Goal: Information Seeking & Learning: Learn about a topic

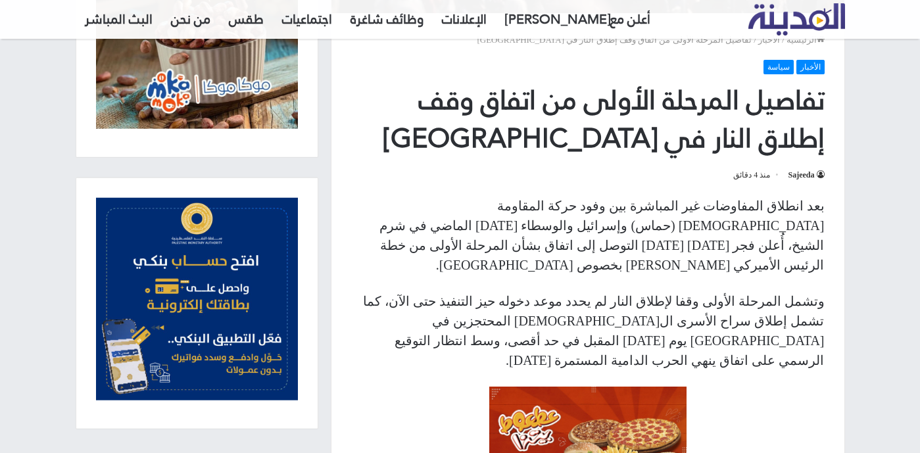
scroll to position [401, 0]
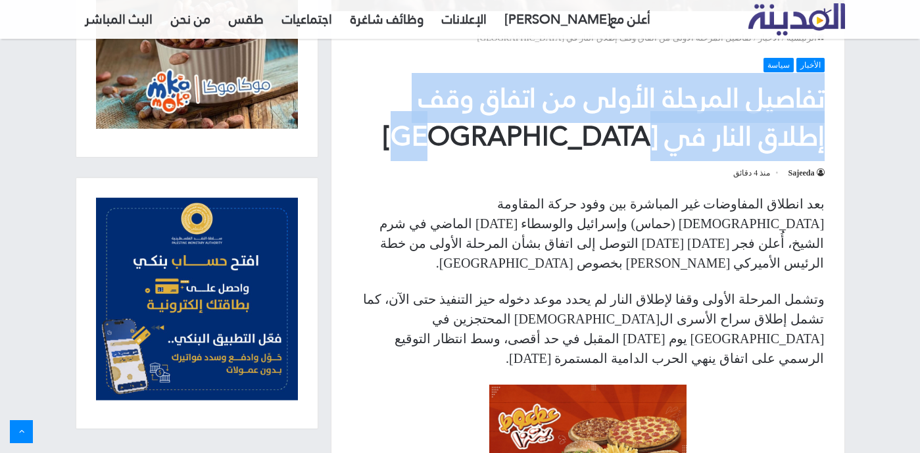
drag, startPoint x: 835, startPoint y: 97, endPoint x: 599, endPoint y: 137, distance: 239.5
click at [599, 137] on header "الرئيسية / الأخبار / تفاصيل المرحلة الأولى من اتفاق وقف إطلاق النار في [GEOGRAP…" at bounding box center [588, 102] width 513 height 183
copy h1 "تفاصيل المرحلة الأولى من اتفاق وقف إطلاق النار في [GEOGRAPHIC_DATA]"
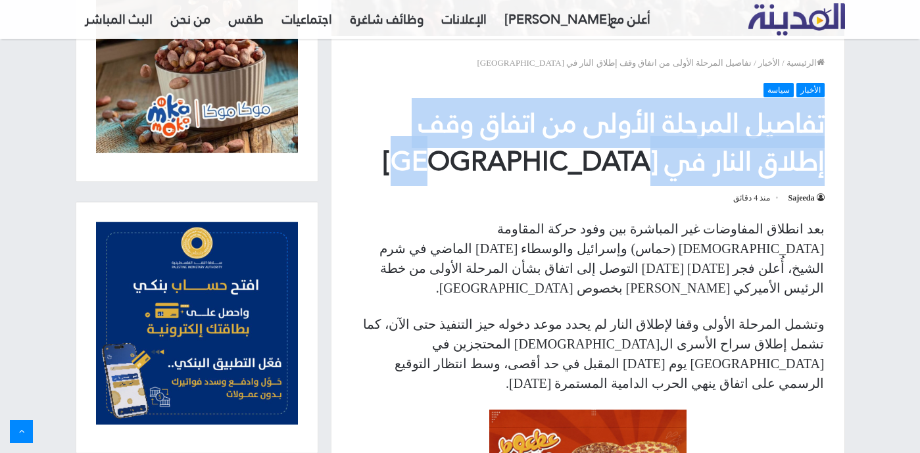
scroll to position [389, 0]
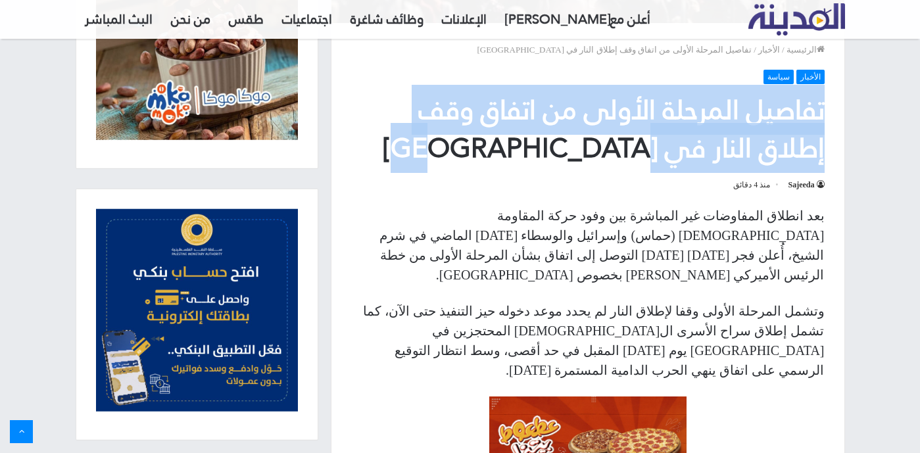
click at [708, 167] on h1 "تفاصيل المرحلة الأولى من اتفاق وقف إطلاق النار في [GEOGRAPHIC_DATA]" at bounding box center [588, 129] width 474 height 76
drag, startPoint x: 628, startPoint y: 151, endPoint x: 828, endPoint y: 120, distance: 202.4
click at [828, 120] on header "الرئيسية / الأخبار / تفاصيل المرحلة الأولى من اتفاق وقف إطلاق النار في [GEOGRAP…" at bounding box center [588, 114] width 513 height 183
copy h1 "تفاصيل المرحلة الأولى من اتفاق وقف إطلاق النار في [GEOGRAPHIC_DATA]"
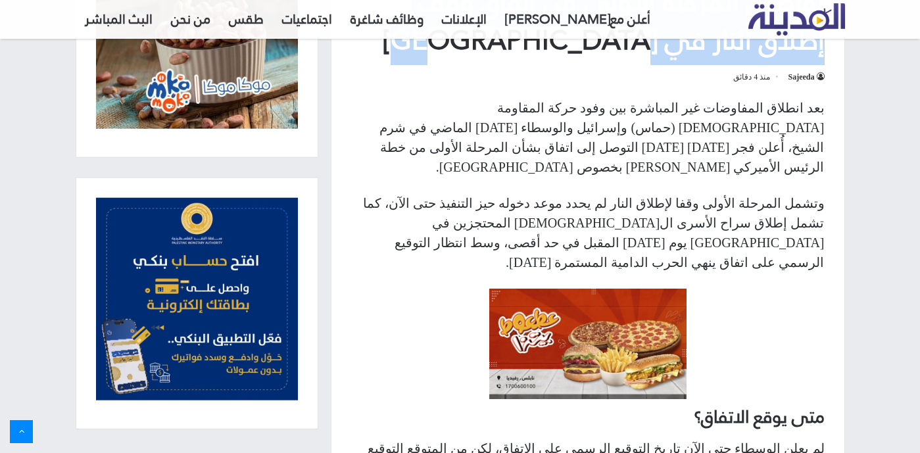
scroll to position [502, 0]
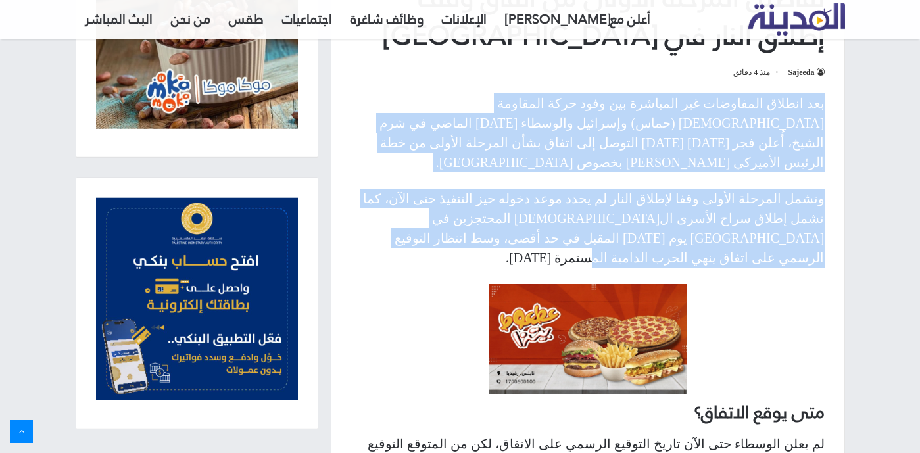
drag, startPoint x: 833, startPoint y: 105, endPoint x: 493, endPoint y: 214, distance: 357.6
copy div "بعد انطلاق المفاوضات غير المباشرة بين وفود حركة المقاومة [DEMOGRAPHIC_DATA] (حم…"
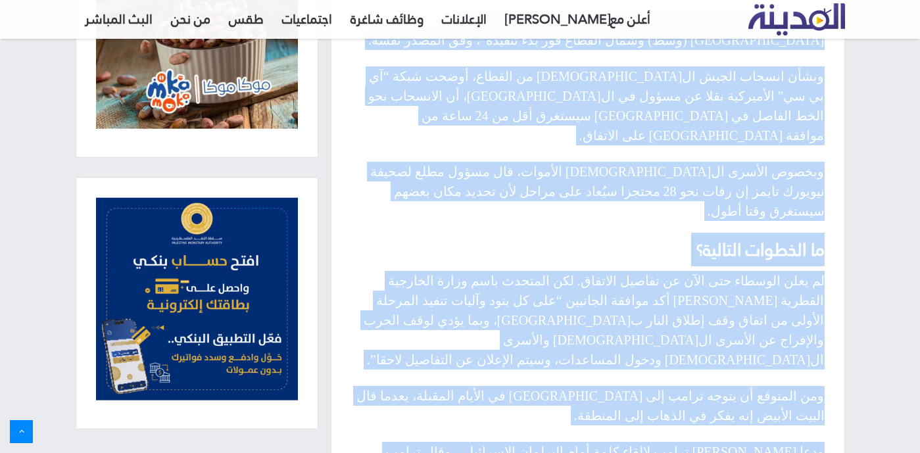
scroll to position [1450, 0]
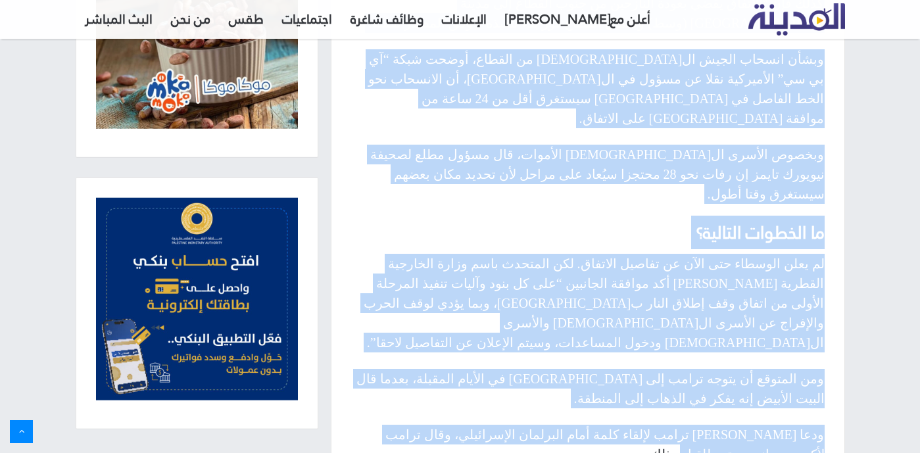
drag, startPoint x: 827, startPoint y: 83, endPoint x: 382, endPoint y: 258, distance: 478.7
click at [382, 258] on div "بعد انطلاق المفاوضات غير المباشرة بين وفود حركة المقاومة [DEMOGRAPHIC_DATA] (حم…" at bounding box center [588, 173] width 513 height 2054
copy div "lor ipsu dolorsi؟ am cons adipisc eli sedd eiusm tempori utlabo etd magnaal، en…"
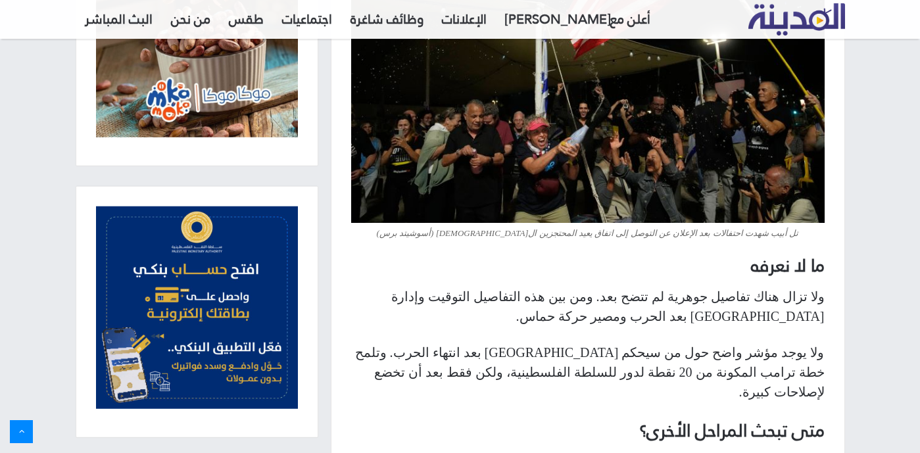
scroll to position [2016, 0]
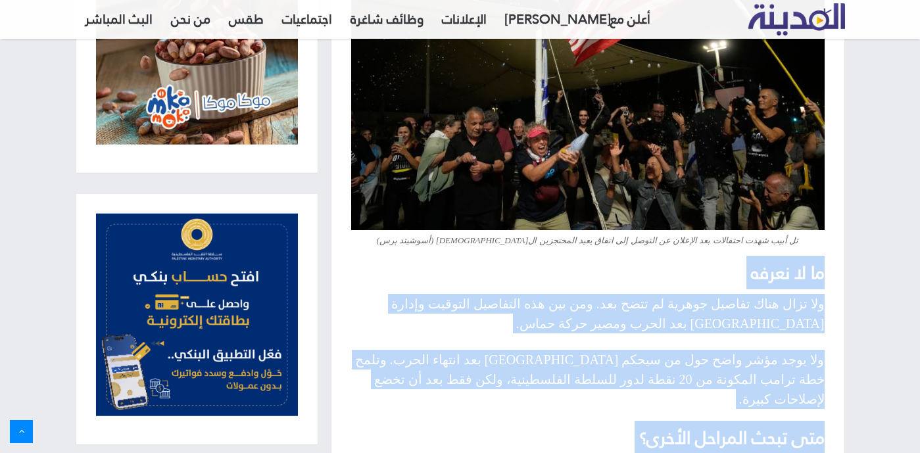
copy div "lo ip dolor sit amet cons adipis elitse do eius tem. inc utl etd magnaali enima…"
drag, startPoint x: 830, startPoint y: 76, endPoint x: 594, endPoint y: 337, distance: 351.6
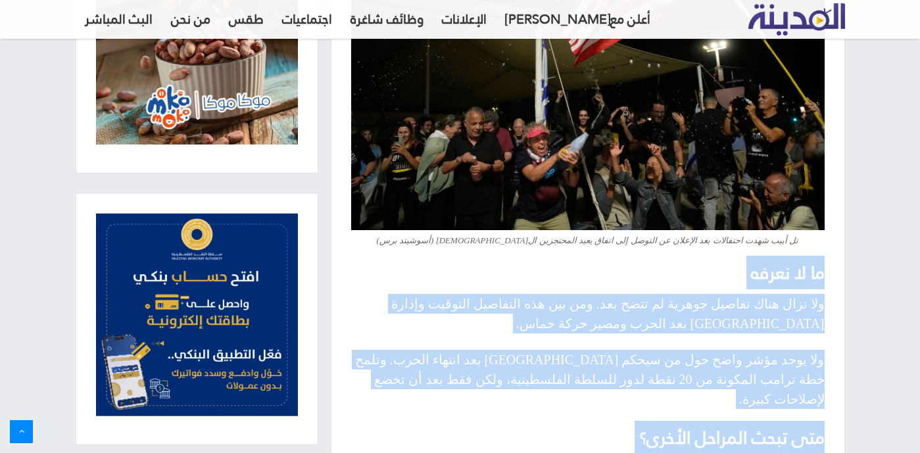
drag, startPoint x: 829, startPoint y: 80, endPoint x: 515, endPoint y: 349, distance: 413.3
copy div "lo ip dolor sit amet cons adipis elitse do eius tem. inc utl etd magnaali enima…"
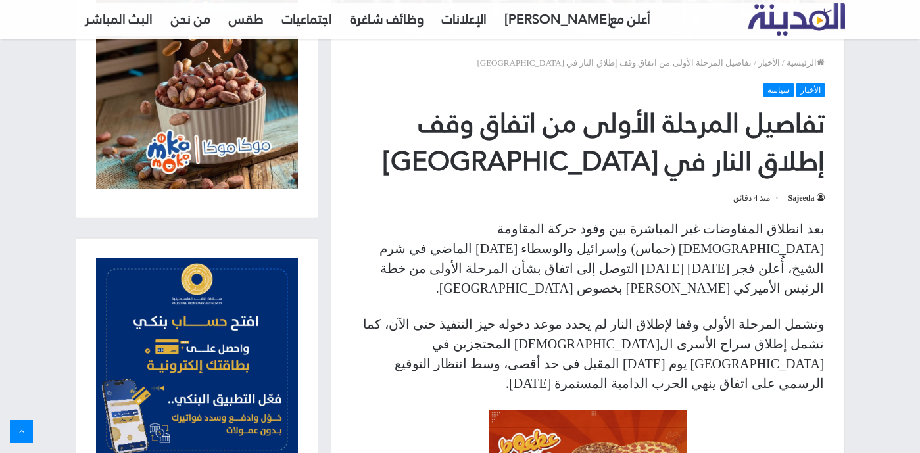
scroll to position [316, 0]
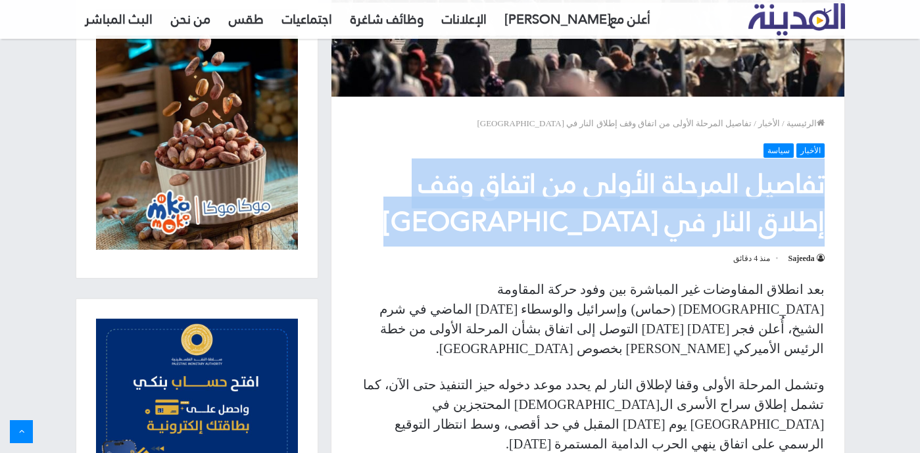
drag, startPoint x: 824, startPoint y: 184, endPoint x: 618, endPoint y: 242, distance: 213.9
click at [618, 242] on div "الأخبار سياسة تفاصيل المرحلة الأولى من اتفاق وقف إطلاق النار في [GEOGRAPHIC_DAT…" at bounding box center [588, 204] width 474 height 123
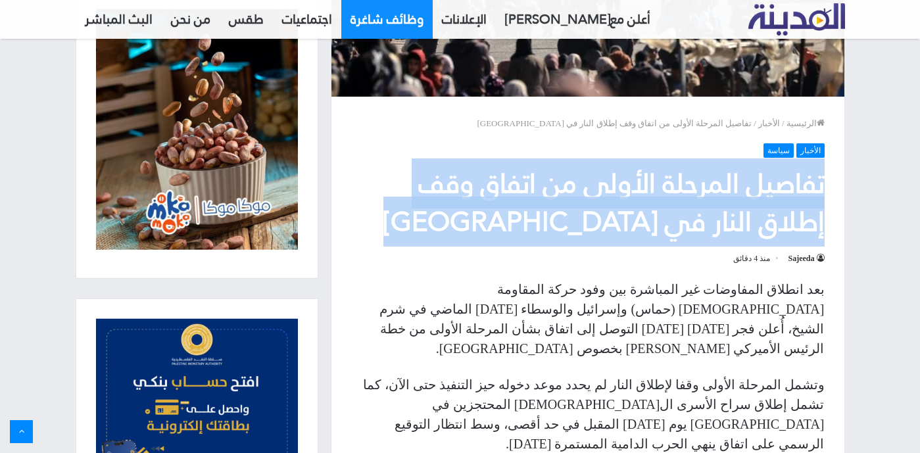
copy div "تفاصيل المرحلة الأولى من اتفاق وقف إطلاق النار في [GEOGRAPHIC_DATA]"
